Goal: Task Accomplishment & Management: Complete application form

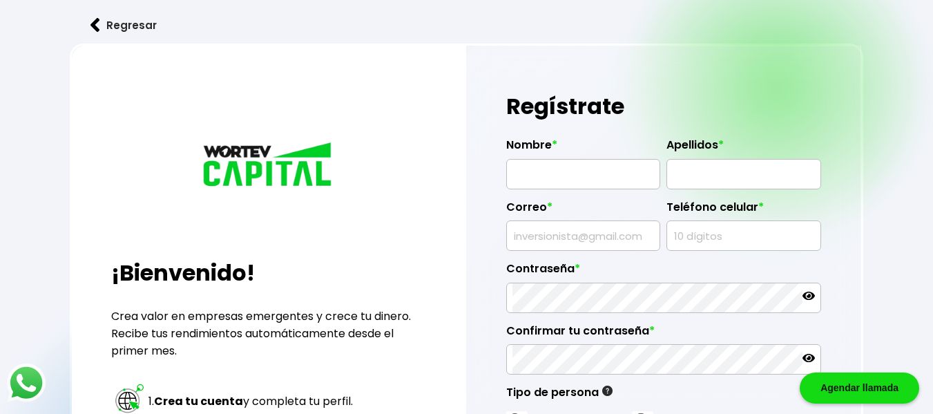
click at [523, 179] on input "text" at bounding box center [583, 174] width 142 height 29
type input "[PERSON_NAME]"
click at [688, 174] on input "text" at bounding box center [744, 174] width 142 height 29
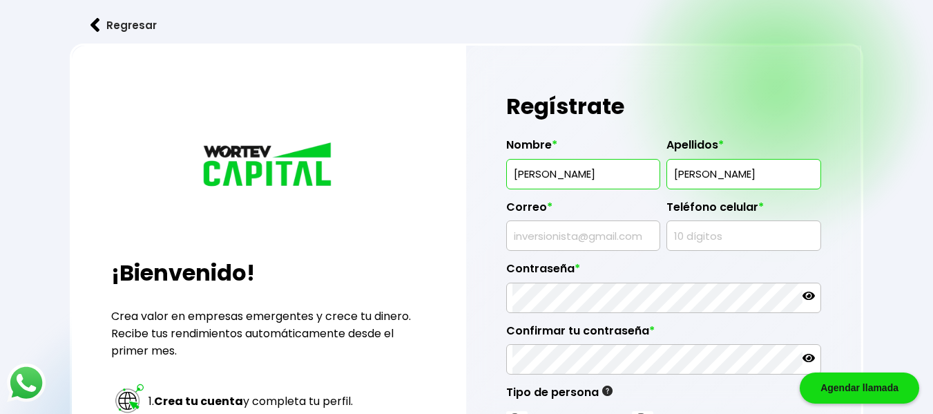
type input "[PERSON_NAME]"
click at [584, 234] on input "text" at bounding box center [583, 235] width 142 height 29
type input "[EMAIL_ADDRESS][DOMAIN_NAME]"
click at [694, 236] on input "text" at bounding box center [744, 235] width 142 height 29
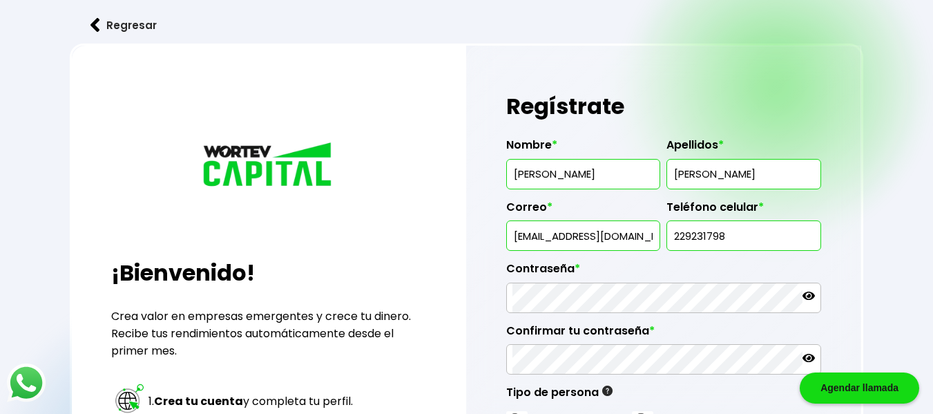
scroll to position [69, 0]
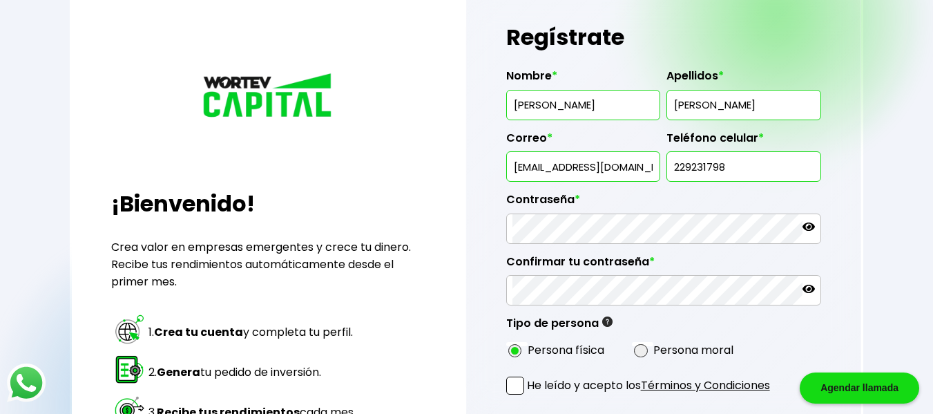
click at [585, 228] on div "Contraseña *" at bounding box center [663, 213] width 315 height 62
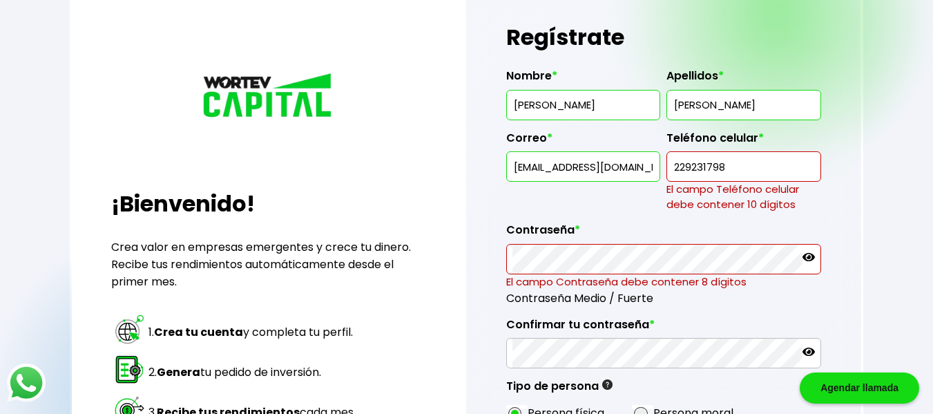
click at [737, 170] on input "229231798" at bounding box center [744, 166] width 142 height 29
paste input "6"
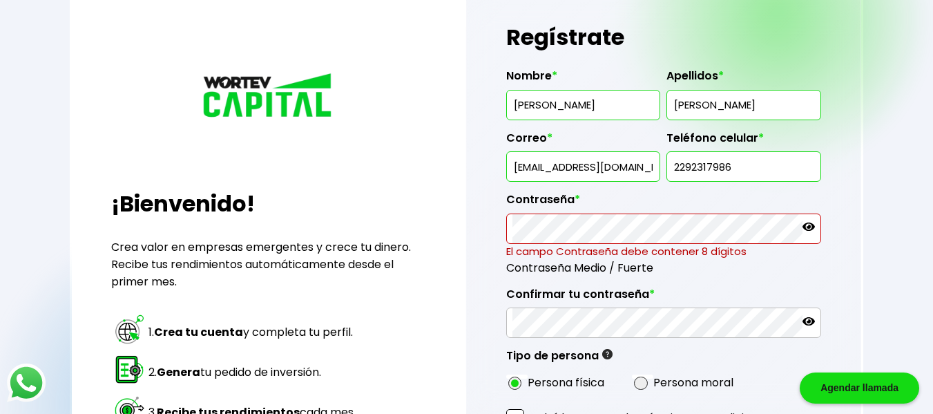
type input "2292317986"
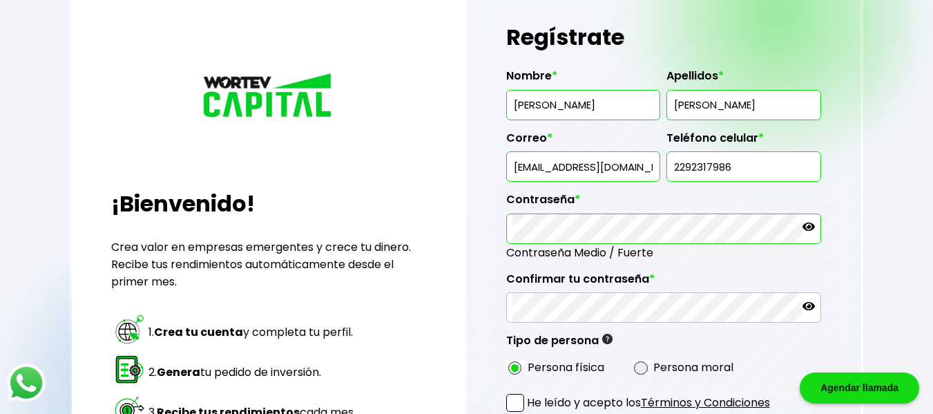
click at [546, 325] on div "Tipo de persona Persona Física Individuo que realiza cualquier actividad económ…" at bounding box center [559, 338] width 106 height 32
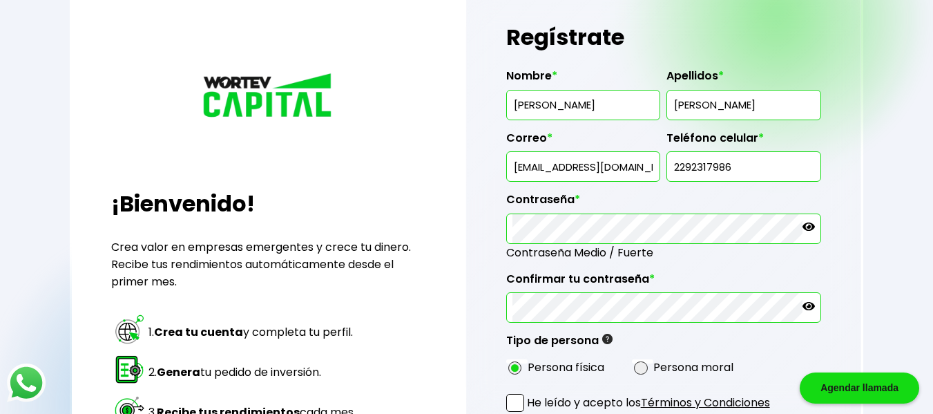
scroll to position [138, 0]
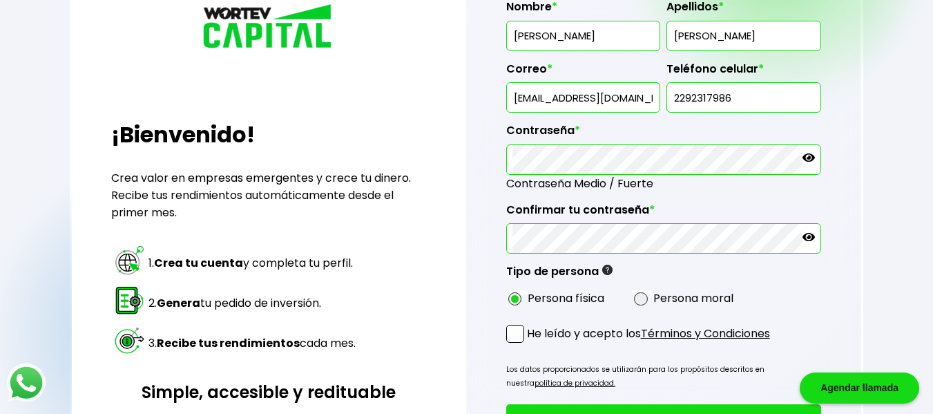
click at [516, 334] on span at bounding box center [515, 334] width 18 height 18
click at [530, 344] on input "He leído y acepto los Términos y Condiciones" at bounding box center [530, 344] width 0 height 0
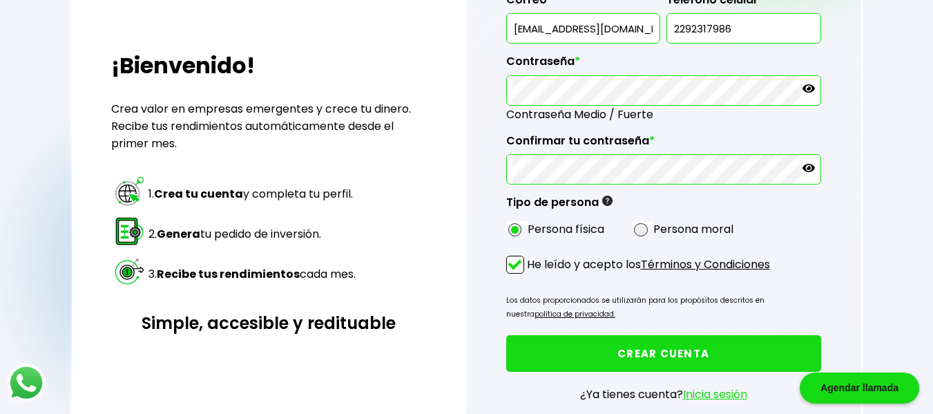
scroll to position [207, 0]
click at [634, 358] on button "CREAR CUENTA" at bounding box center [663, 353] width 315 height 37
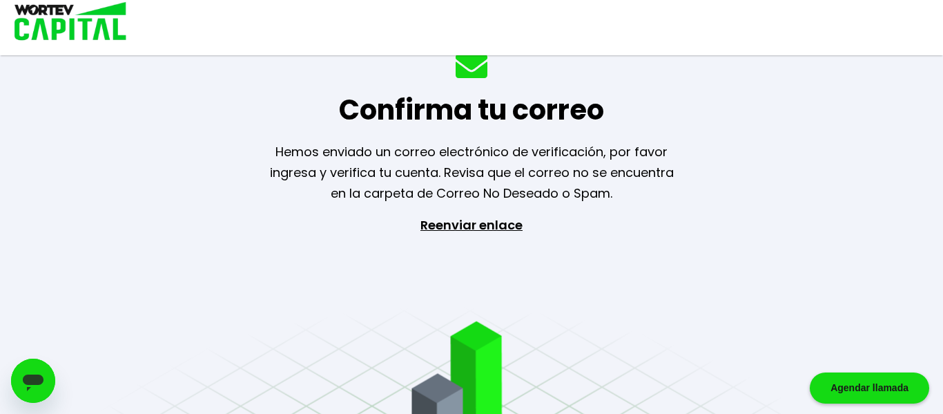
click at [428, 231] on p "Reenviar enlace" at bounding box center [471, 287] width 127 height 145
